Goal: Find specific page/section: Find specific page/section

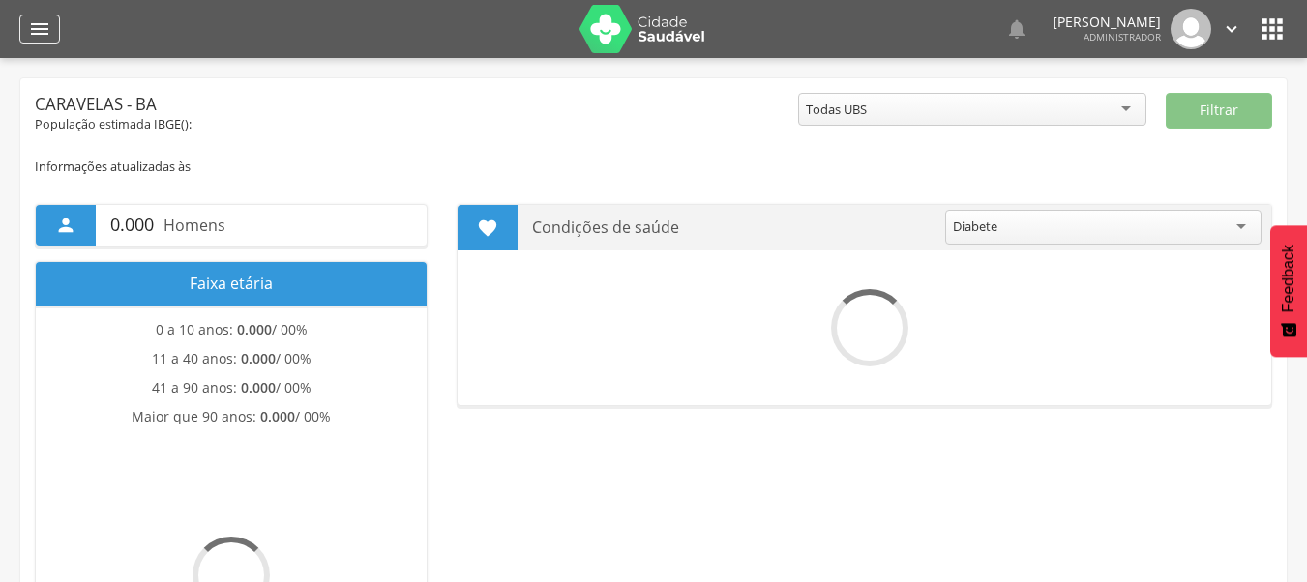
click at [49, 22] on icon "" at bounding box center [39, 28] width 23 height 23
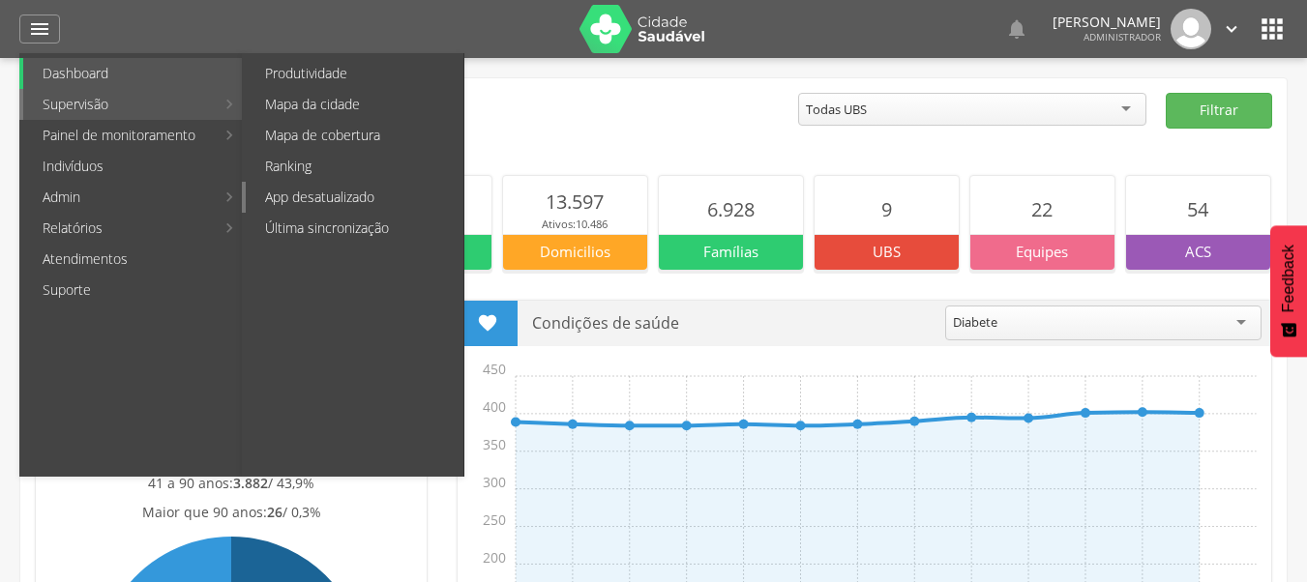
click at [335, 187] on link "App desatualizado" at bounding box center [355, 197] width 218 height 31
